Goal: Find specific page/section

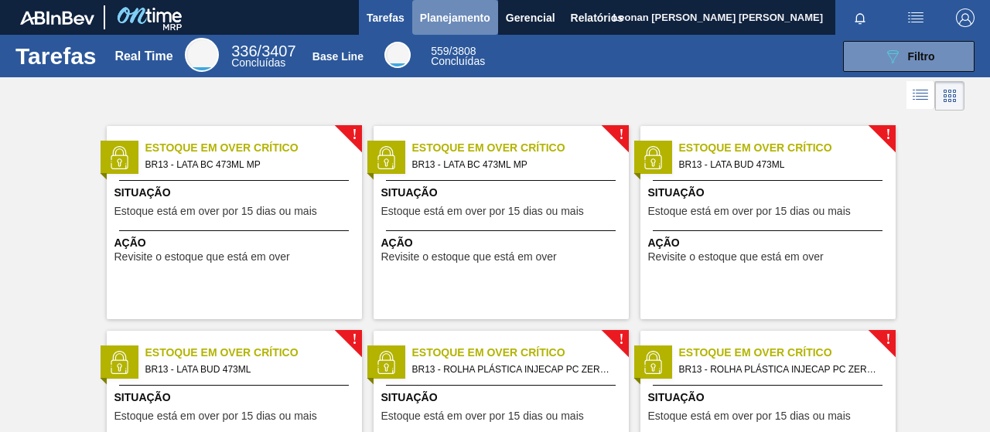
click at [472, 14] on span "Planejamento" at bounding box center [455, 18] width 70 height 19
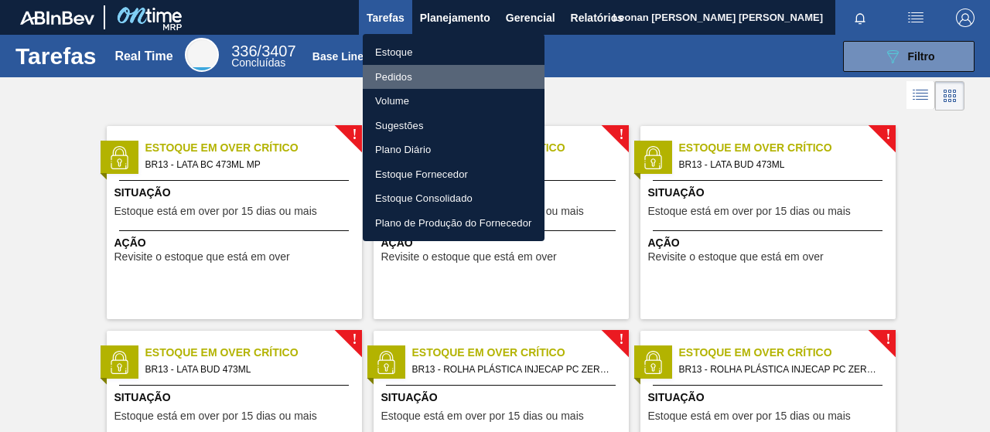
click at [404, 80] on li "Pedidos" at bounding box center [454, 77] width 182 height 25
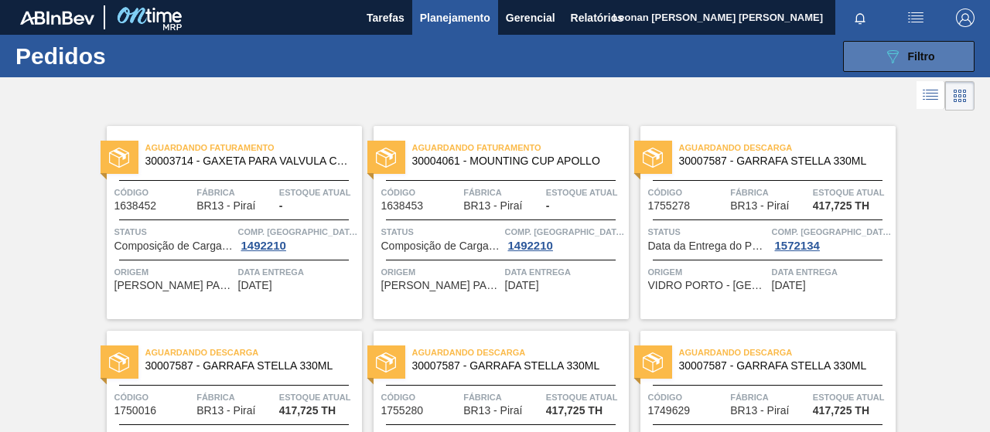
click at [909, 56] on span "Filtro" at bounding box center [921, 56] width 27 height 12
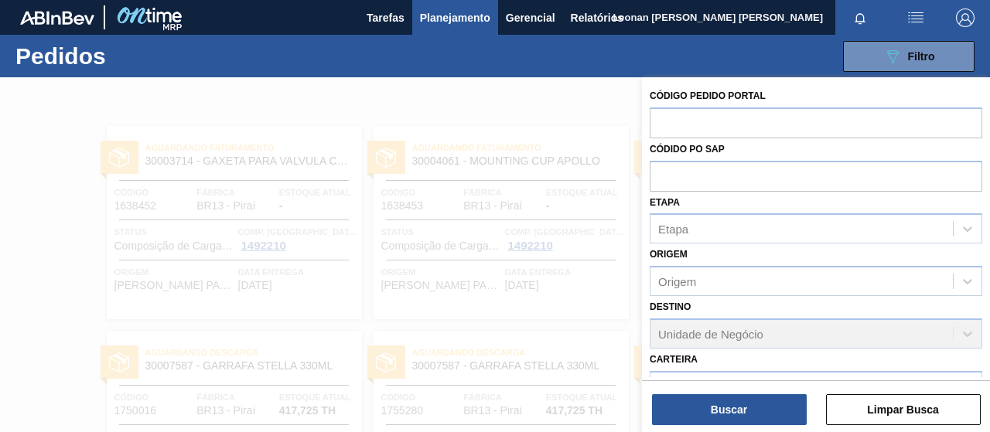
click at [973, 359] on div "Carteira Carteira" at bounding box center [815, 375] width 332 height 53
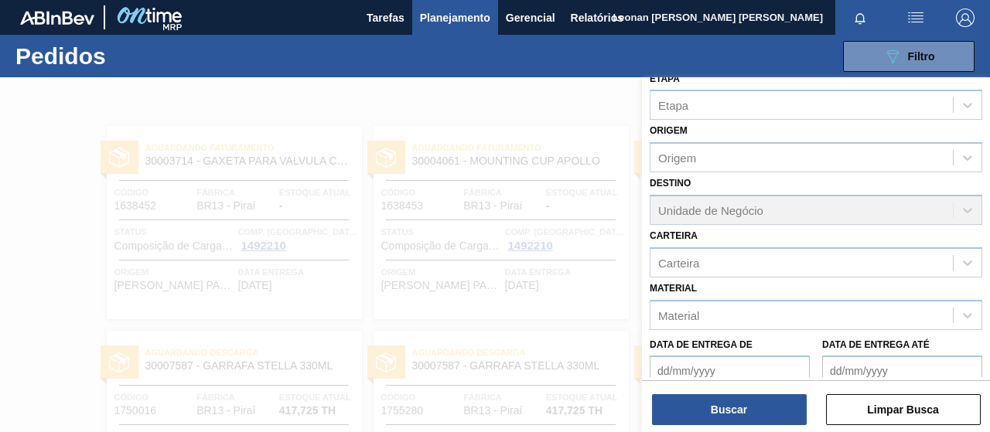
scroll to position [155, 0]
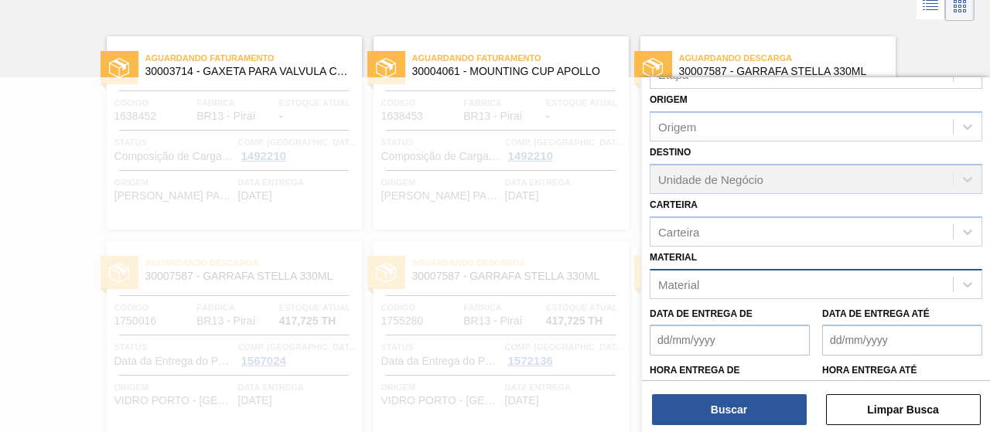
click at [854, 288] on div "Material" at bounding box center [801, 284] width 302 height 22
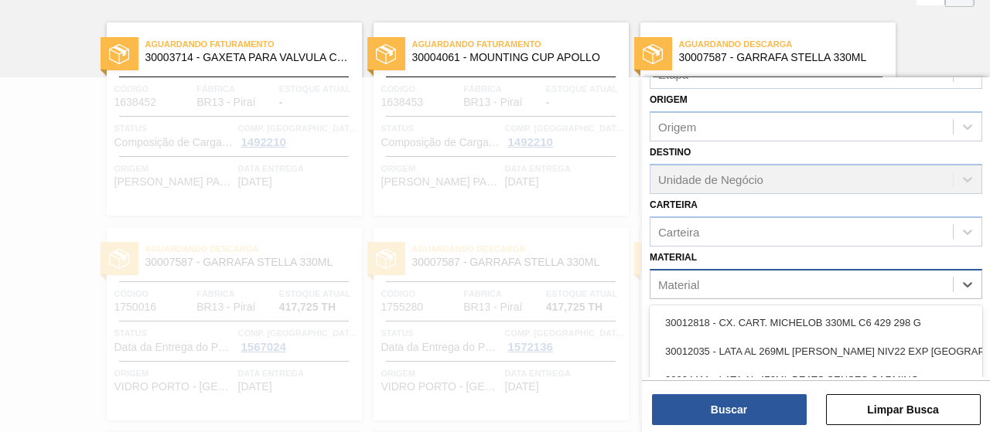
scroll to position [110, 0]
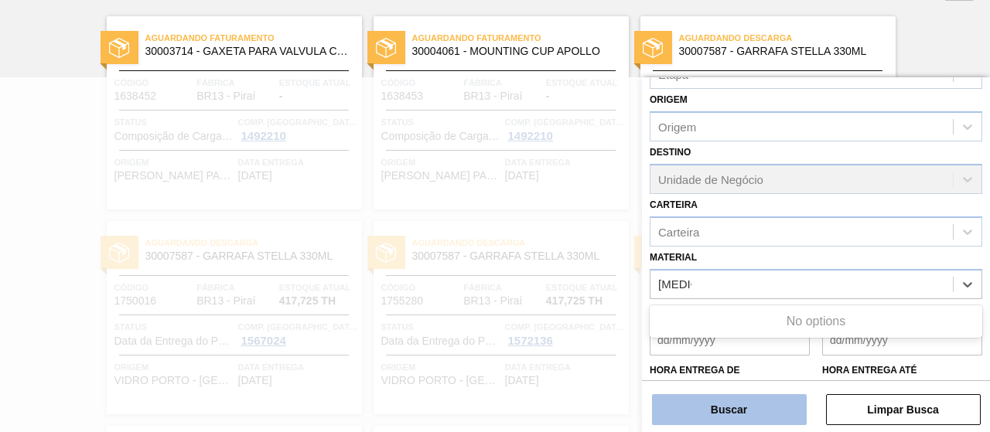
type input "[MEDICAL_DATA]"
click at [775, 414] on button "Buscar" at bounding box center [729, 409] width 155 height 31
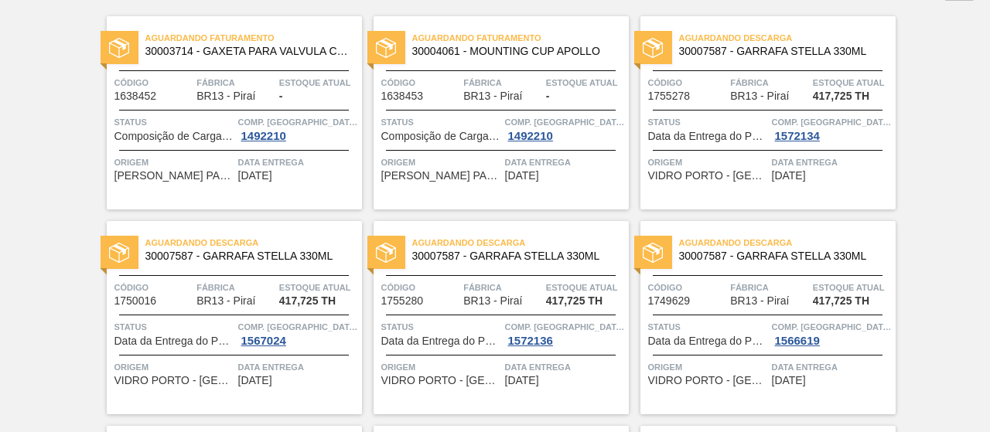
scroll to position [0, 0]
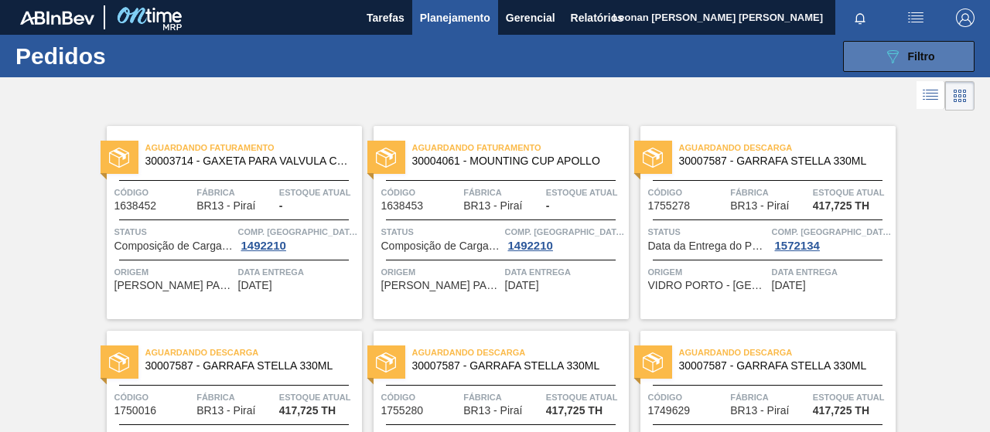
click at [922, 57] on span "Filtro" at bounding box center [921, 56] width 27 height 12
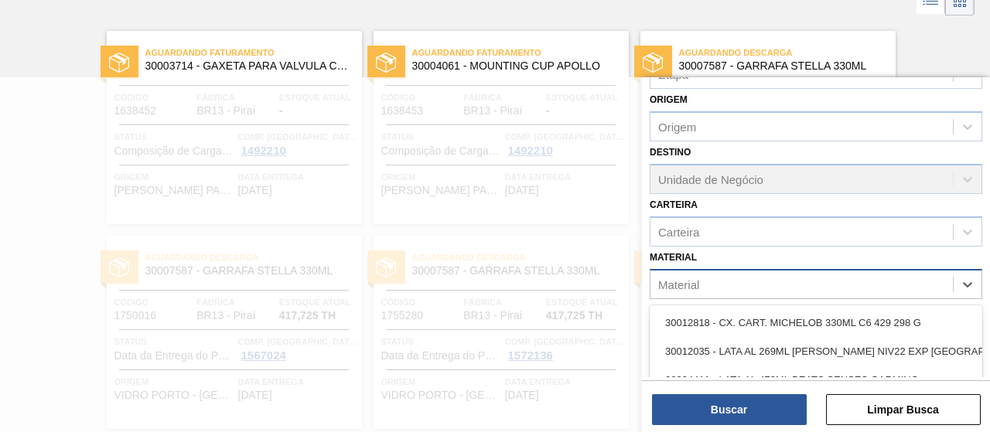
click at [789, 281] on div "Material" at bounding box center [801, 284] width 302 height 22
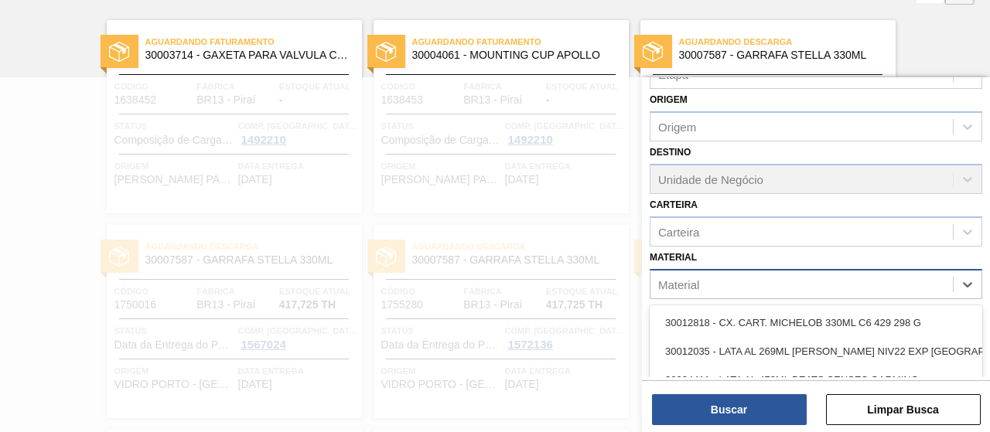
scroll to position [110, 0]
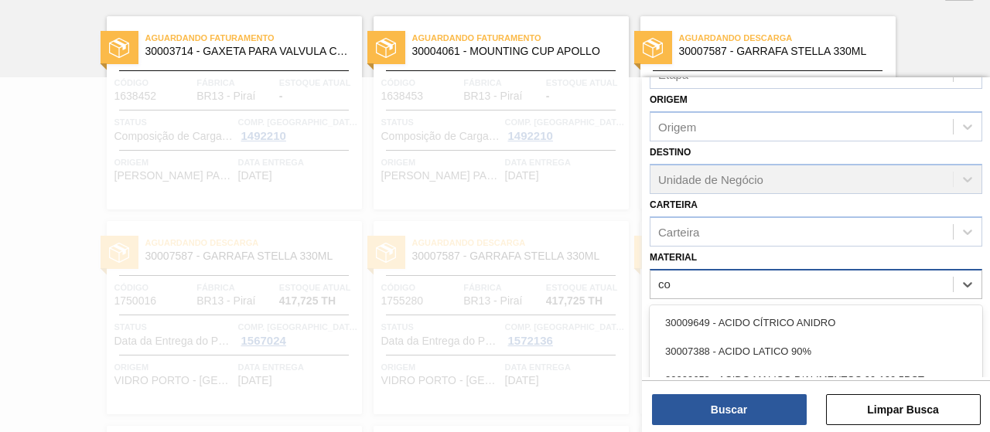
type input "c"
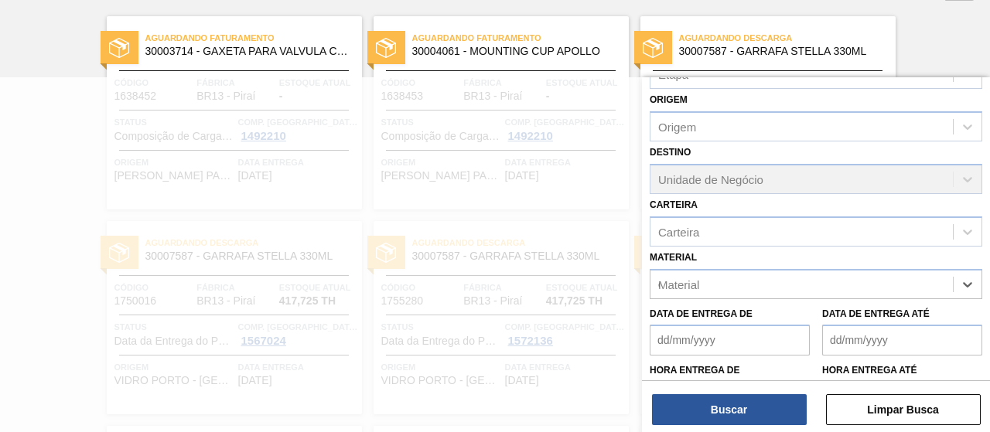
scroll to position [220, 0]
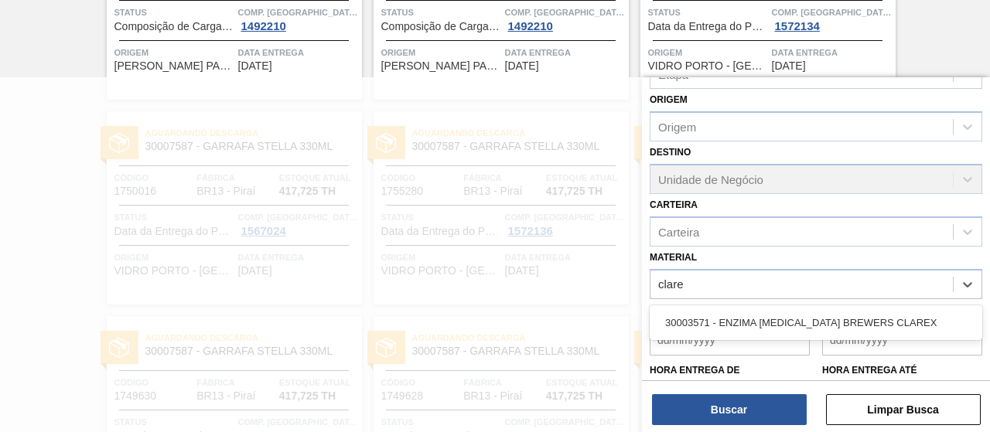
type input "clarex"
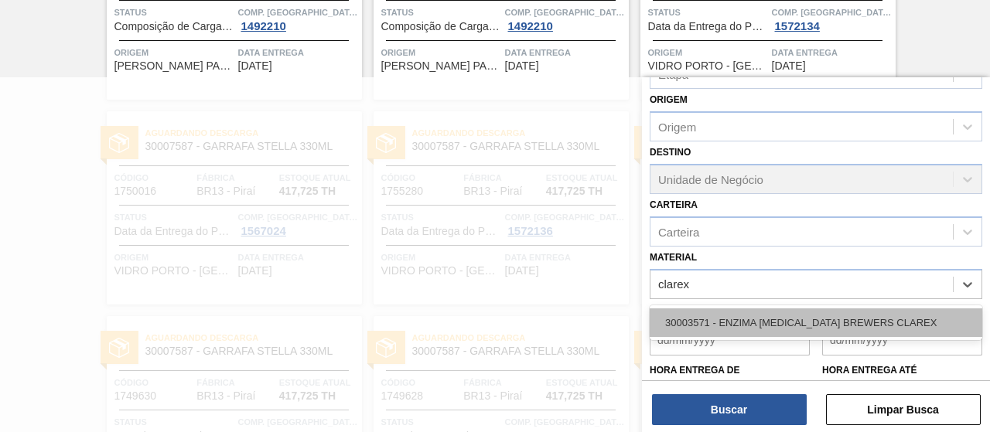
click at [785, 324] on div "30003571 - ENZIMA [MEDICAL_DATA] BREWERS CLAREX" at bounding box center [815, 322] width 332 height 29
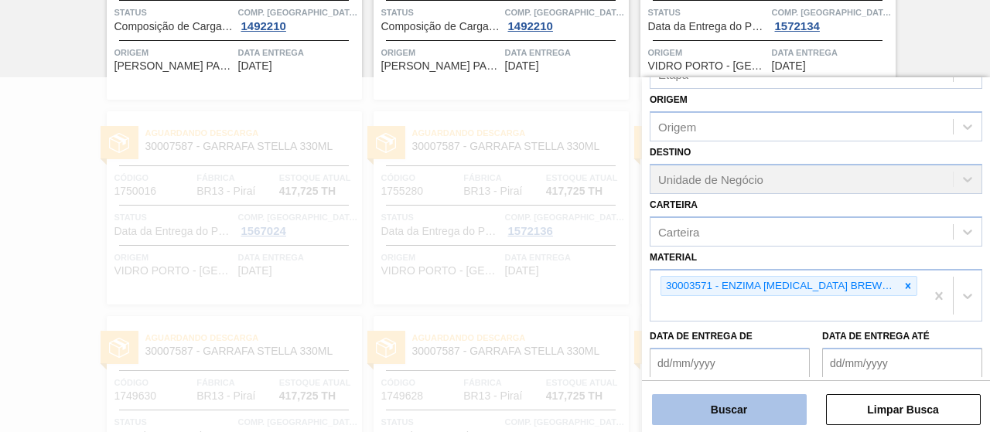
click at [744, 413] on button "Buscar" at bounding box center [729, 409] width 155 height 31
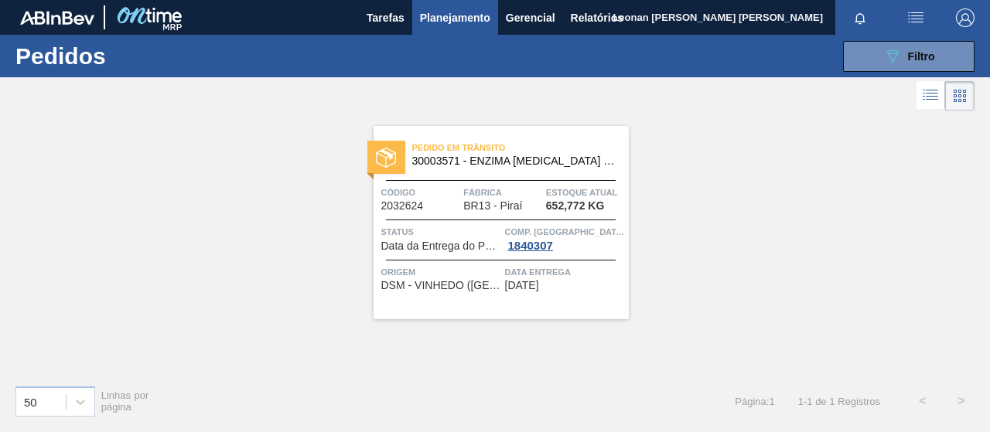
scroll to position [0, 0]
